Goal: Navigation & Orientation: Find specific page/section

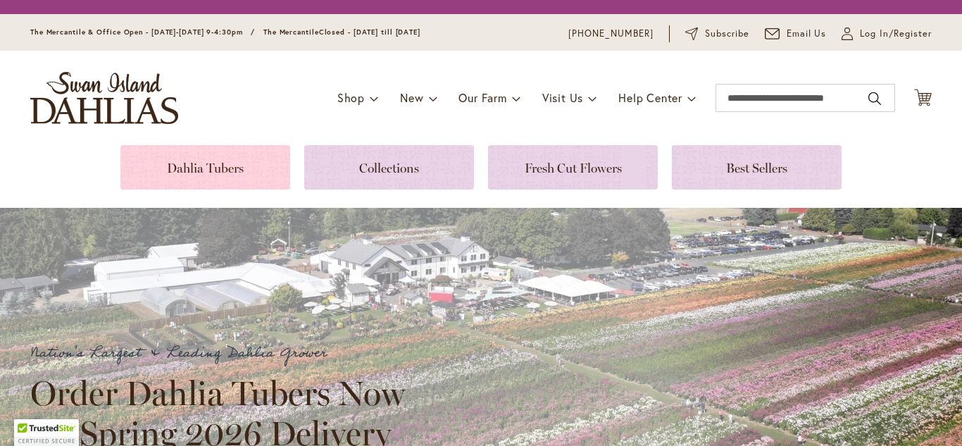
scroll to position [42, 0]
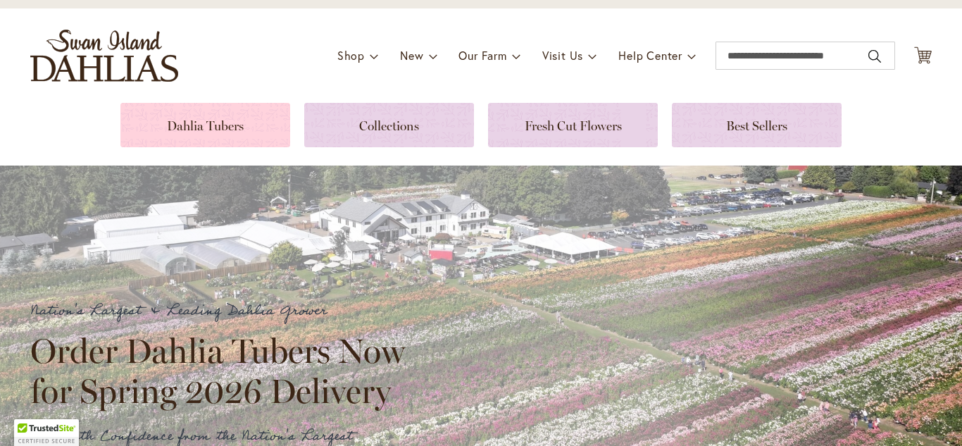
click at [230, 119] on link at bounding box center [205, 125] width 170 height 44
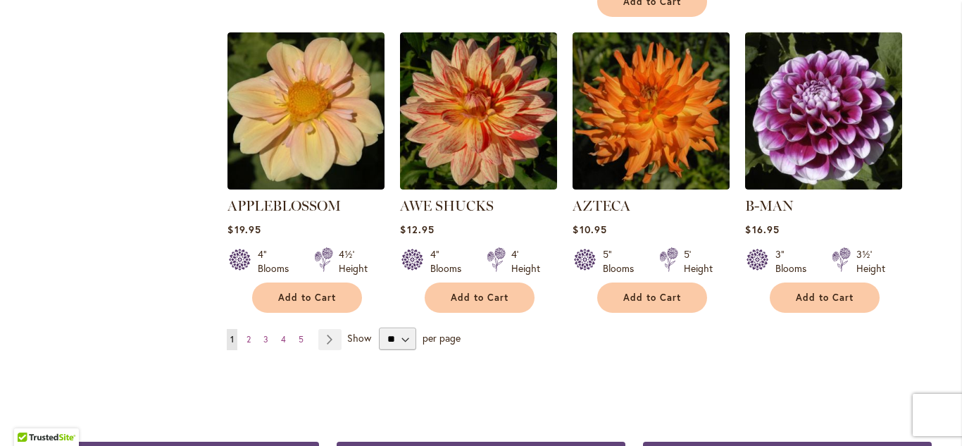
scroll to position [1231, 0]
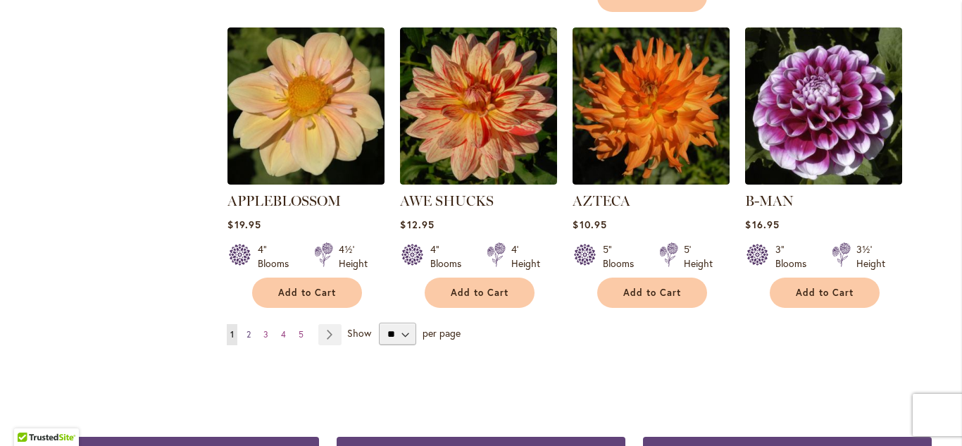
click at [253, 324] on link "Page 2" at bounding box center [248, 334] width 11 height 21
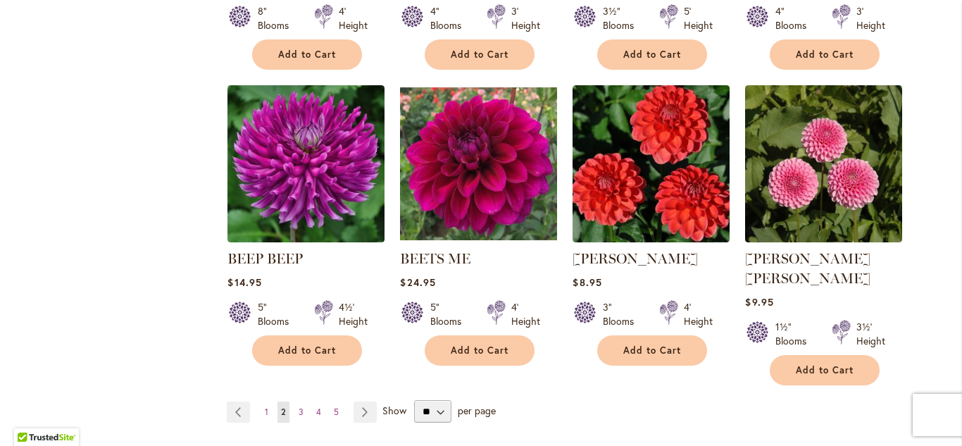
scroll to position [1156, 0]
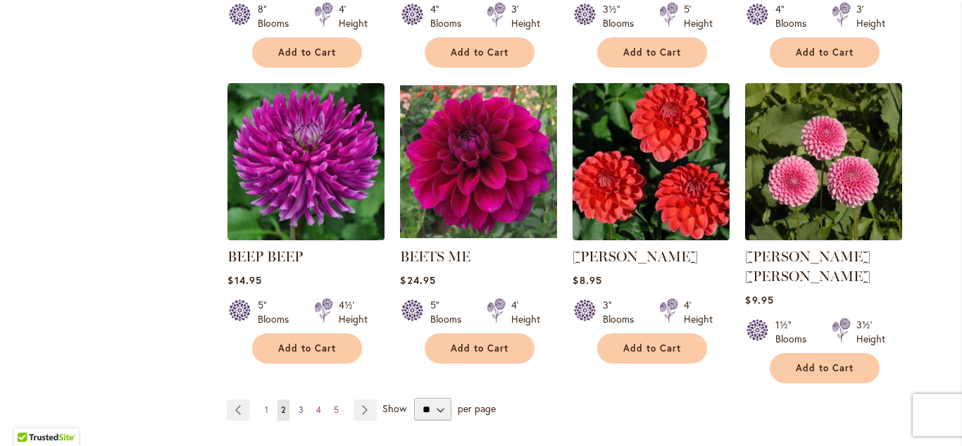
click at [297, 399] on link "Page 3" at bounding box center [301, 409] width 12 height 21
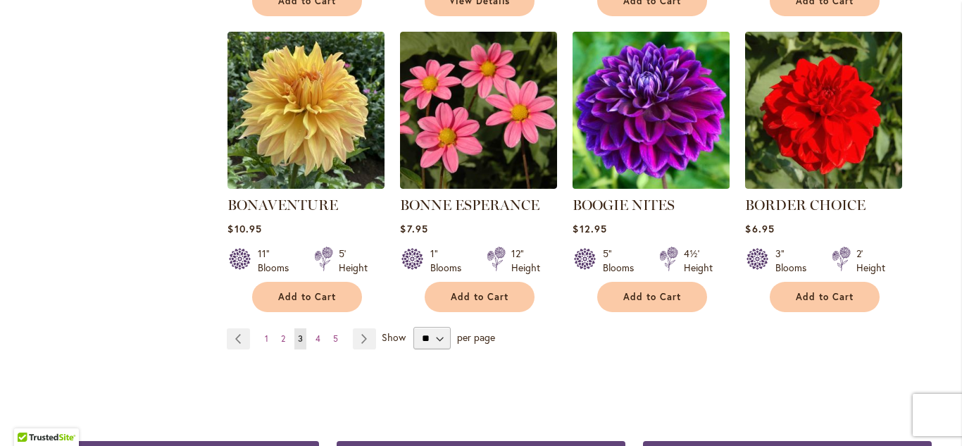
scroll to position [1208, 0]
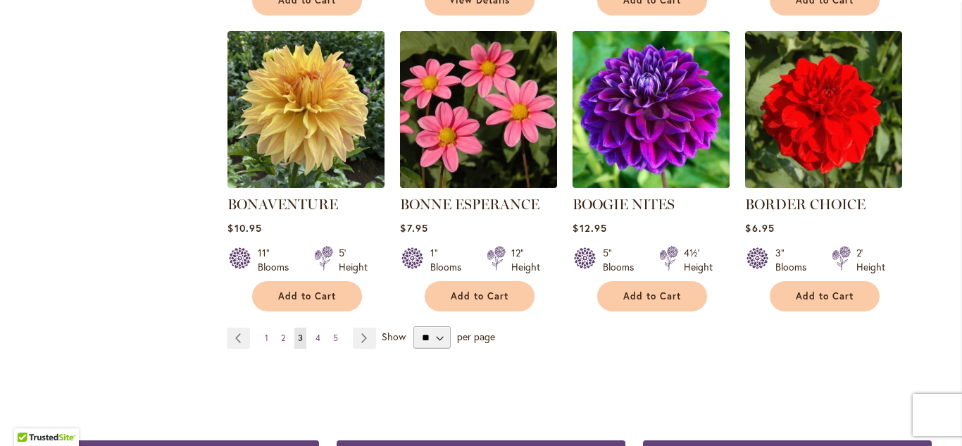
click at [323, 335] on link "Page 4" at bounding box center [318, 337] width 12 height 21
